Goal: Information Seeking & Learning: Learn about a topic

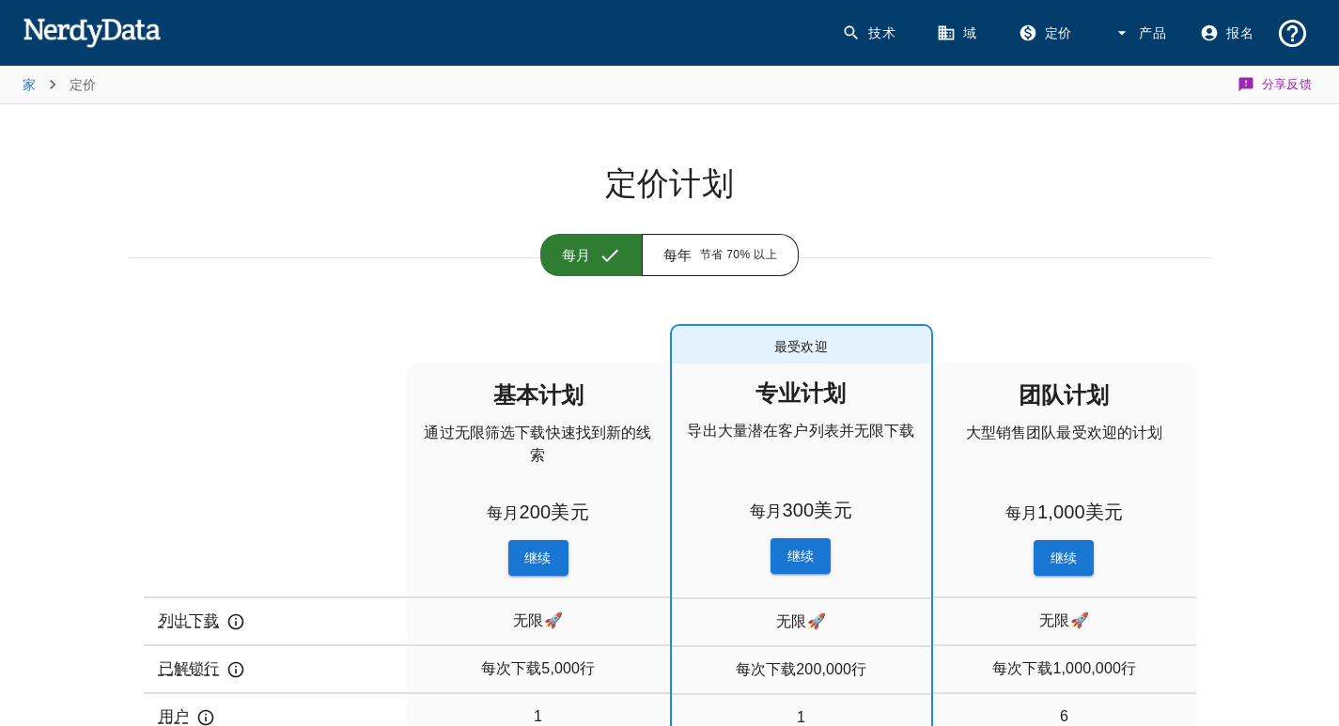
scroll to position [940, 0]
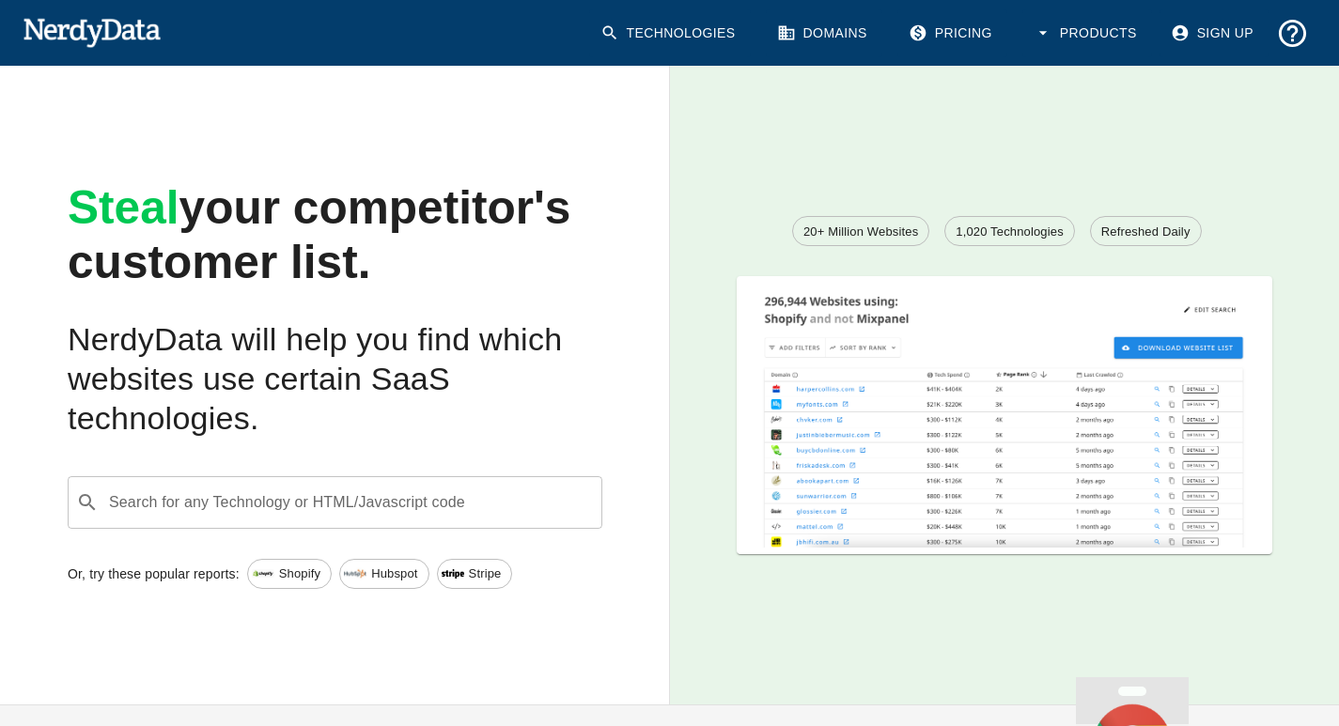
click at [521, 163] on div "Steal your competitor's customer list. NerdyData will help you find which websi…" at bounding box center [320, 294] width 565 height 287
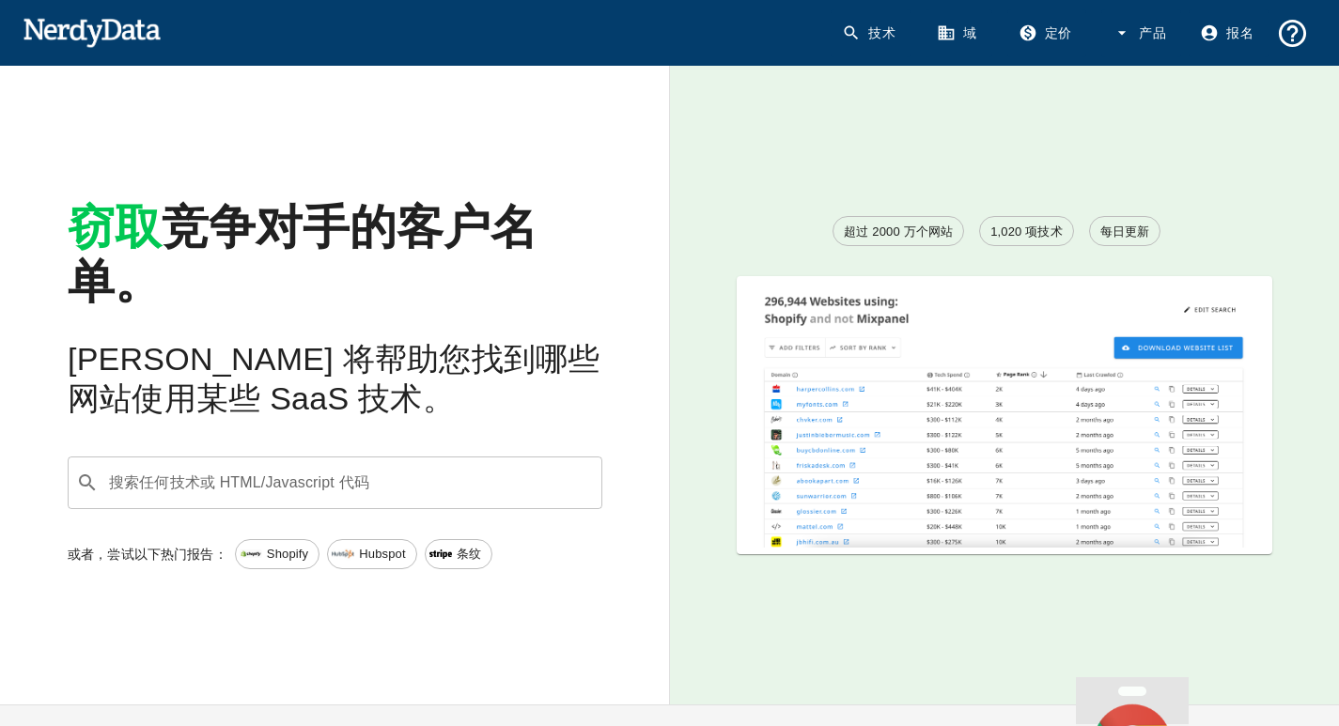
click at [376, 219] on font "竞争对手的客户名单。" at bounding box center [303, 254] width 470 height 107
drag, startPoint x: 356, startPoint y: 232, endPoint x: 401, endPoint y: 239, distance: 45.6
click at [401, 239] on font "竞争对手的客户名单。" at bounding box center [303, 254] width 470 height 107
drag, startPoint x: 125, startPoint y: 342, endPoint x: 164, endPoint y: 379, distance: 53.8
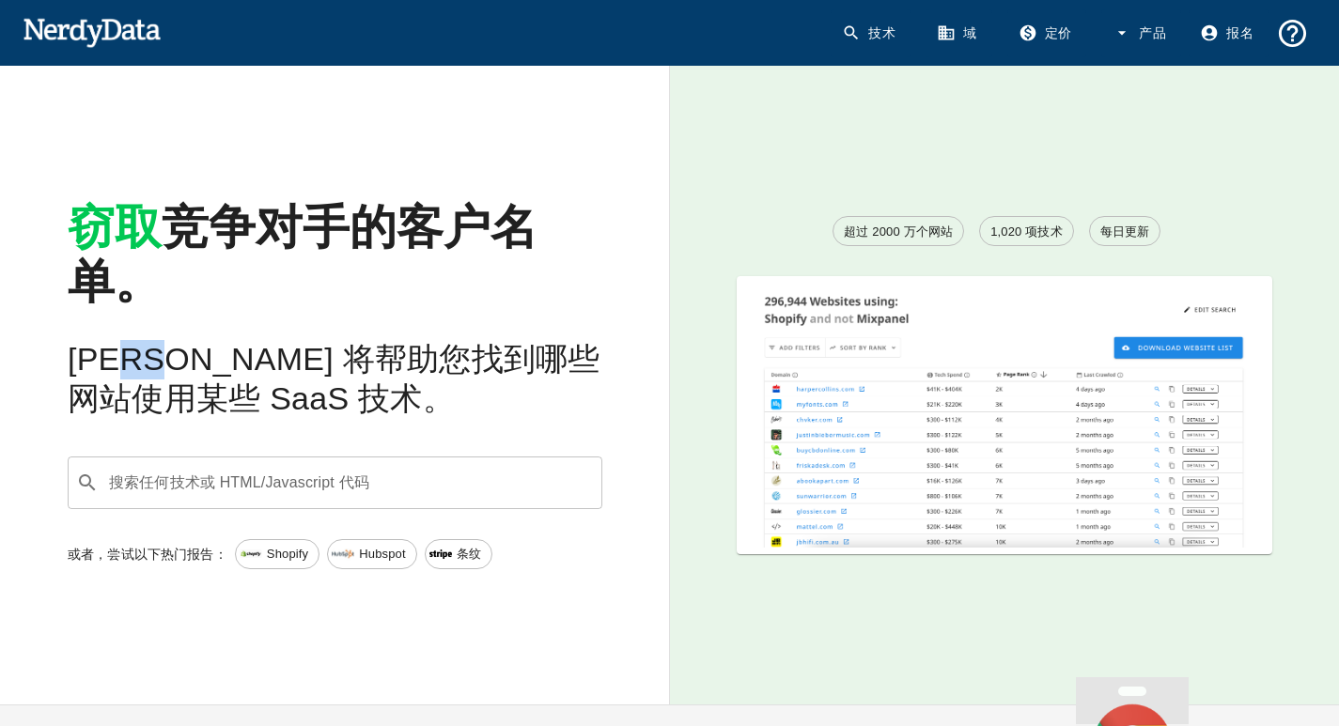
click at [164, 379] on h2 "[PERSON_NAME] 将帮助您找到哪些网站使用某些 SaaS 技术。" at bounding box center [335, 379] width 535 height 79
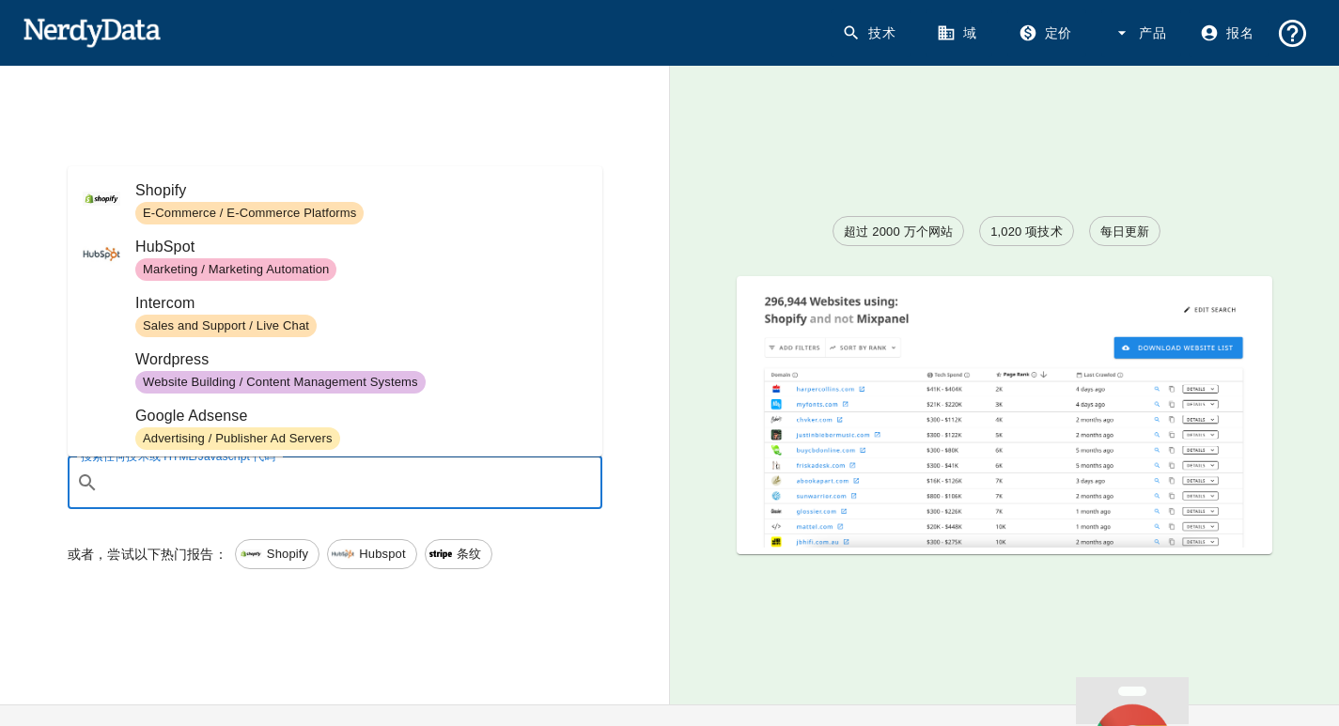
click at [389, 485] on input "搜索任何技术或 HTML/Javascript 代码" at bounding box center [350, 483] width 488 height 36
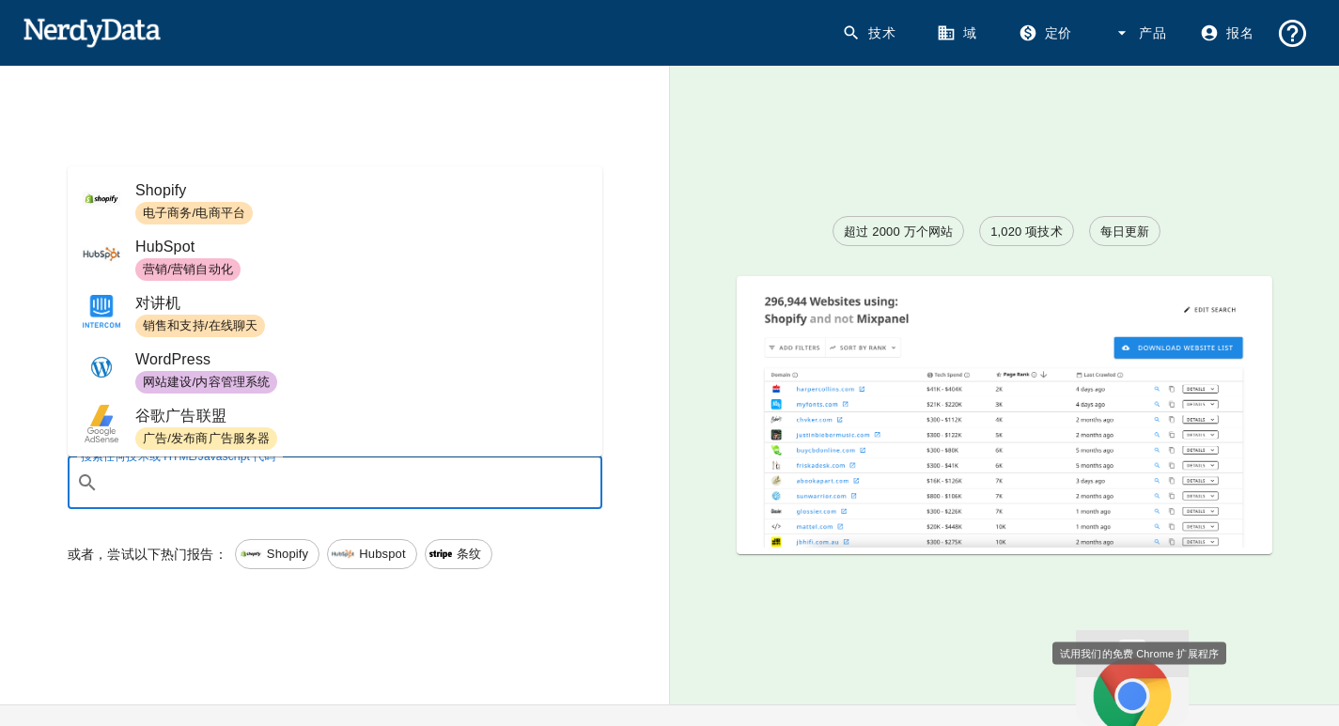
click at [0, 146] on div "窃取 竞争对手的客户名单。 [PERSON_NAME] 将帮助您找到哪些网站使用某些 SaaS 技术。 搜索任何技术或 HTML/Javascript 代码 …" at bounding box center [320, 370] width 700 height 669
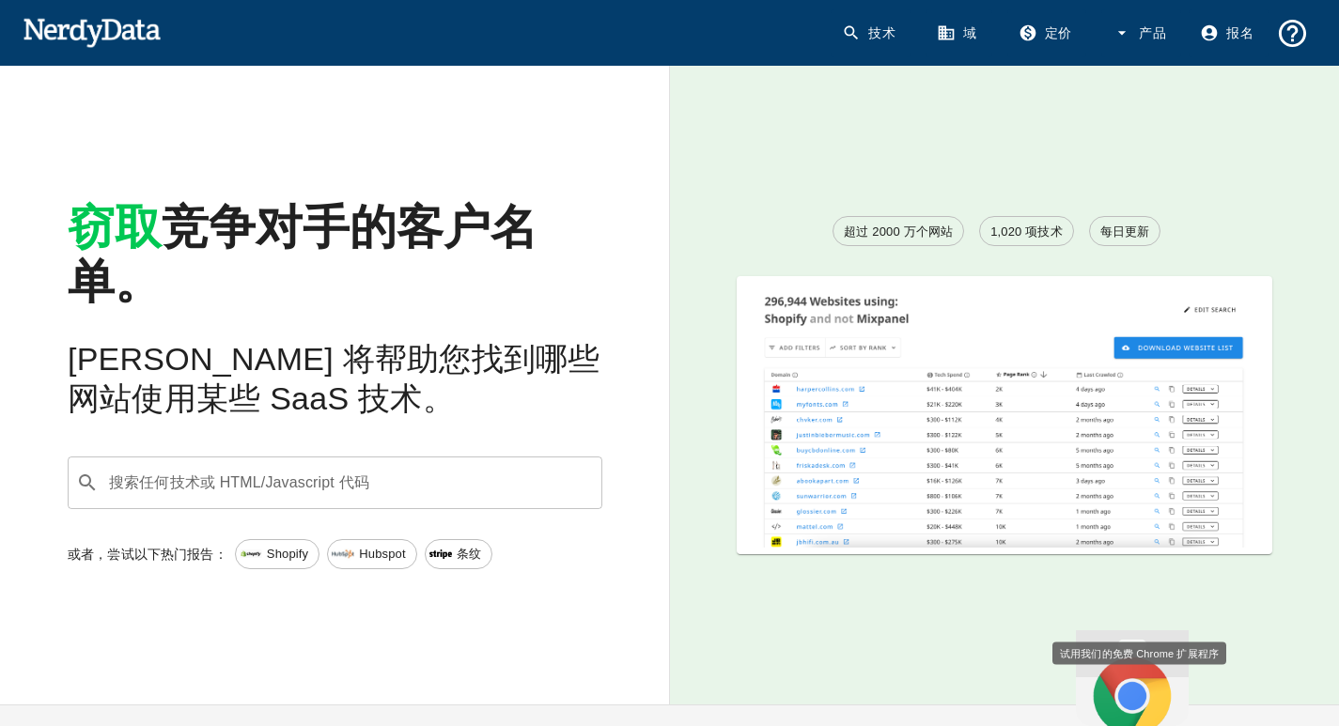
click at [189, 503] on div "​ 搜索任何技术或 HTML/Javascript 代码" at bounding box center [335, 483] width 535 height 53
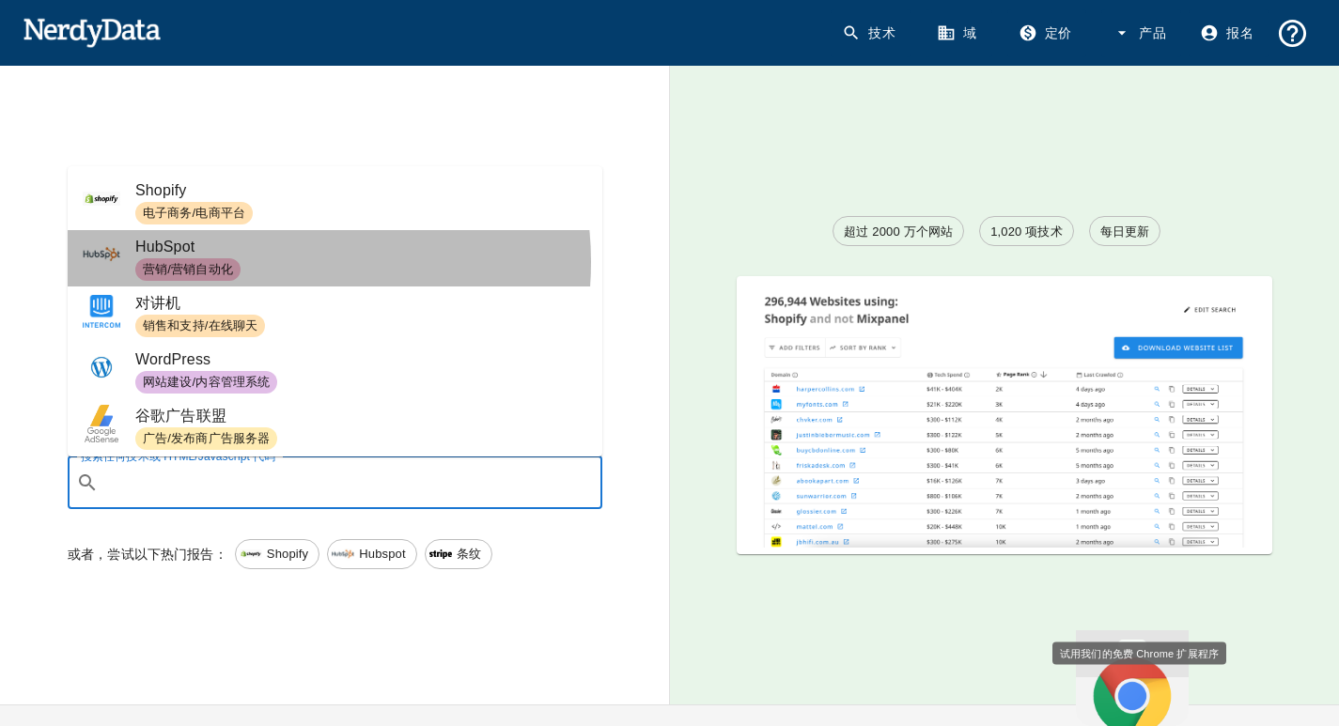
click at [258, 262] on span "营销/营销自动化" at bounding box center [361, 269] width 452 height 23
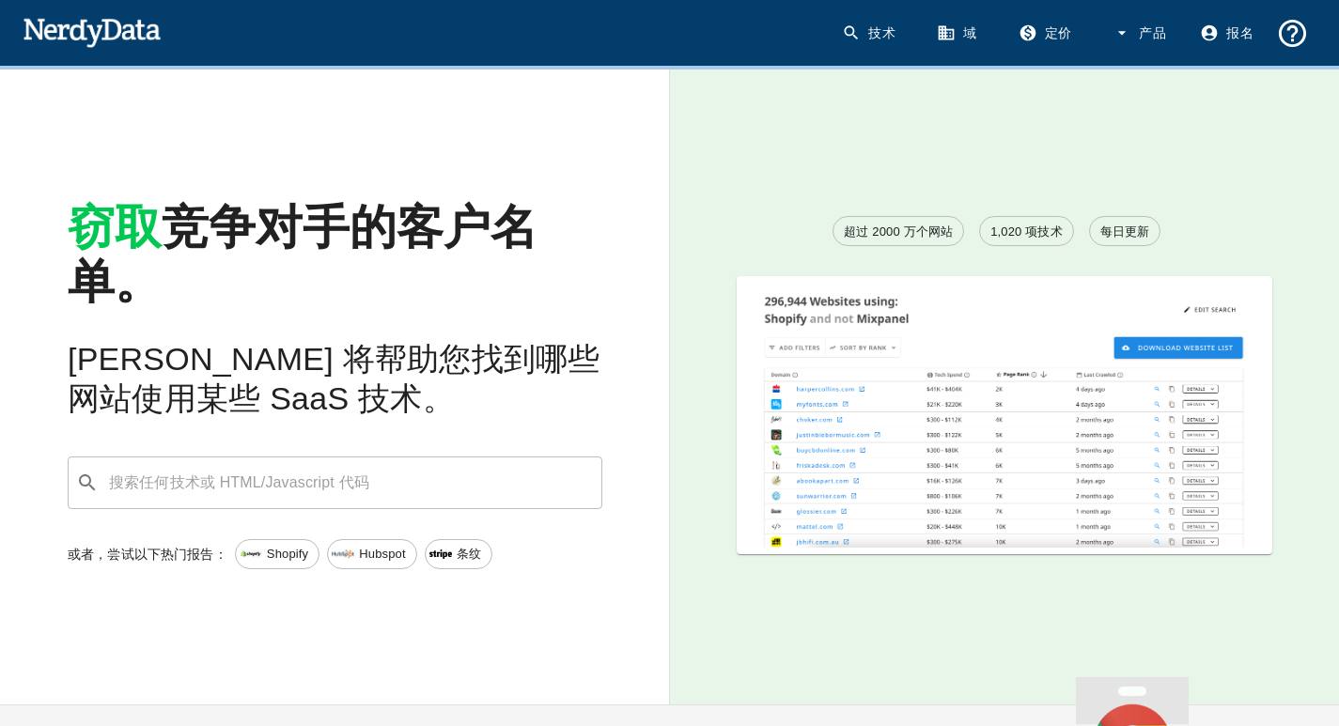
click at [1099, 212] on div "超过 2000 万个网站 1,020 项技术 每日更新" at bounding box center [1005, 385] width 670 height 639
click at [1117, 224] on span "每日更新" at bounding box center [1125, 232] width 70 height 19
click at [1095, 199] on div "超过 2000 万个网站 1,020 项技术 每日更新" at bounding box center [1005, 385] width 670 height 639
